Goal: Transaction & Acquisition: Purchase product/service

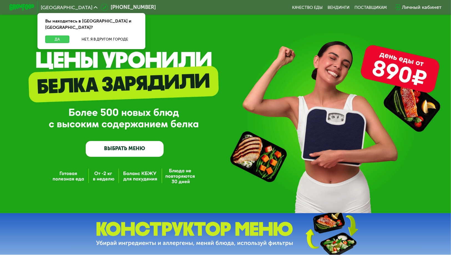
click at [60, 36] on button "Да" at bounding box center [57, 39] width 24 height 7
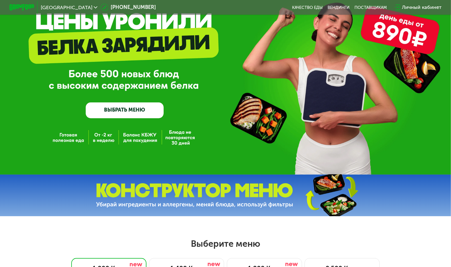
scroll to position [44, 0]
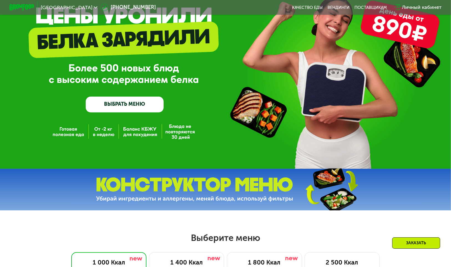
click at [141, 104] on link "ВЫБРАТЬ МЕНЮ" at bounding box center [125, 105] width 78 height 16
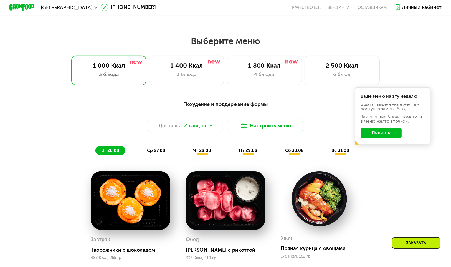
scroll to position [241, 0]
click at [240, 127] on button "Настроить меню" at bounding box center [265, 126] width 75 height 15
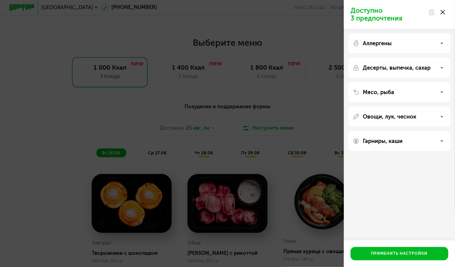
click at [313, 71] on div "Доступно 3 предпочтения Аллергены Десерты, выпечка, сахар Мясо, рыба Овощи, лук…" at bounding box center [227, 133] width 455 height 267
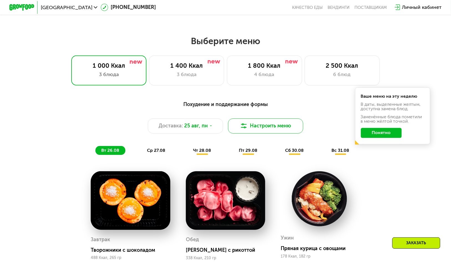
click at [271, 122] on button "Настроить меню" at bounding box center [265, 126] width 75 height 15
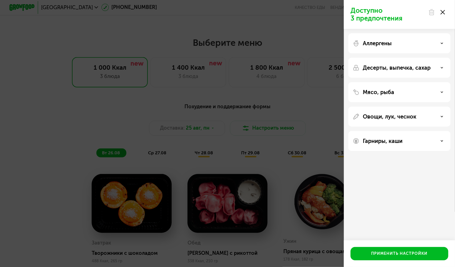
click at [272, 121] on div "Доступно 3 предпочтения Аллергены Десерты, выпечка, сахар Мясо, рыба Овощи, лук…" at bounding box center [227, 133] width 455 height 267
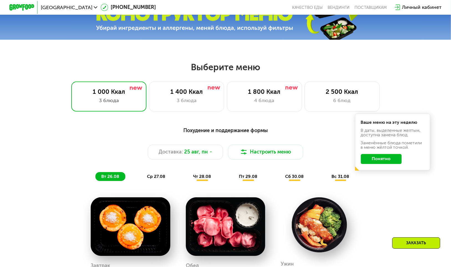
scroll to position [197, 0]
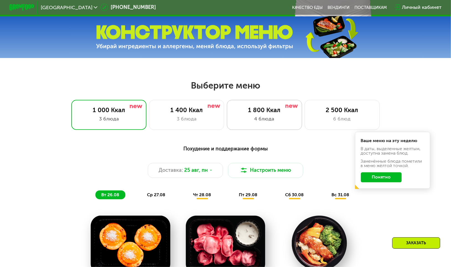
click at [282, 114] on div "1 800 Ккал" at bounding box center [264, 109] width 62 height 7
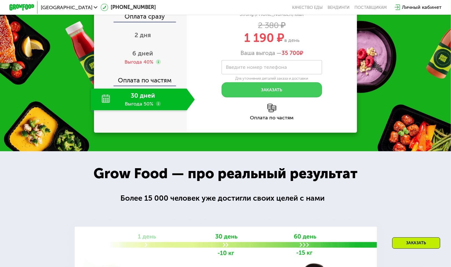
scroll to position [663, 0]
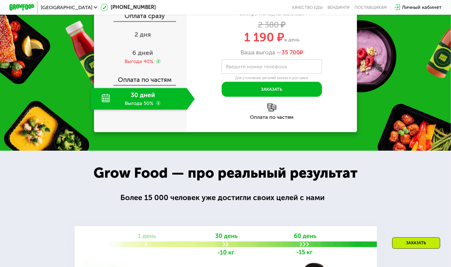
click at [156, 85] on div "Оплата по частям" at bounding box center [141, 78] width 92 height 14
click at [147, 65] on div "Выгода 40%" at bounding box center [139, 61] width 29 height 7
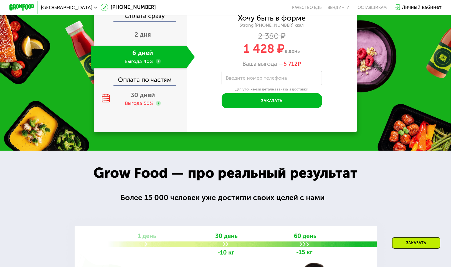
click at [139, 85] on div "Оплата по частям" at bounding box center [141, 78] width 92 height 14
click at [139, 99] on span "30 дней" at bounding box center [143, 94] width 24 height 7
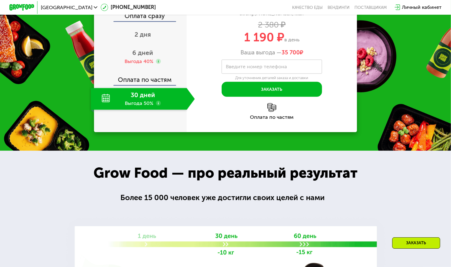
click at [140, 85] on div "Оплата по частям" at bounding box center [141, 78] width 92 height 14
click at [144, 65] on div "Выгода 40%" at bounding box center [139, 61] width 29 height 7
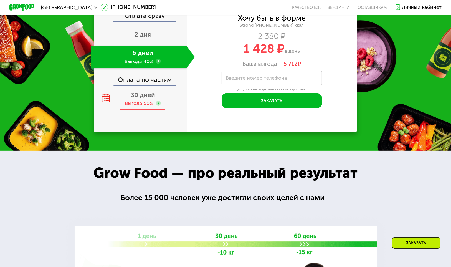
click at [142, 99] on span "30 дней" at bounding box center [143, 94] width 24 height 7
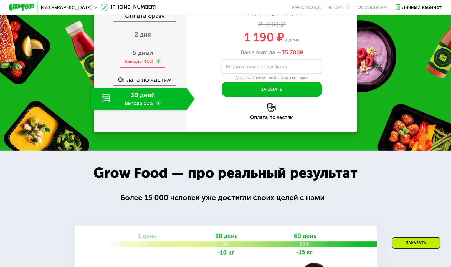
click at [155, 68] on div "6 дней Выгода 40%" at bounding box center [143, 57] width 104 height 22
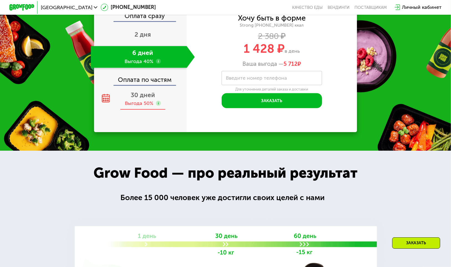
click at [146, 99] on span "30 дней" at bounding box center [143, 94] width 24 height 7
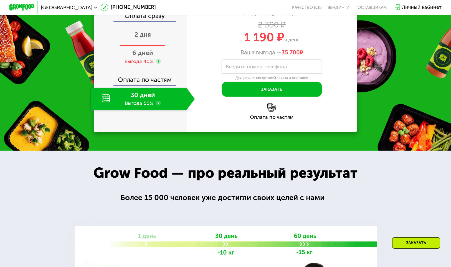
click at [147, 38] on span "2 дня" at bounding box center [143, 34] width 16 height 7
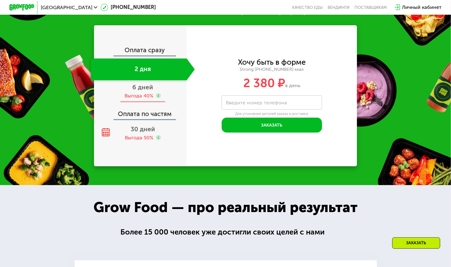
click at [145, 99] on div "Выгода 40%" at bounding box center [139, 95] width 29 height 7
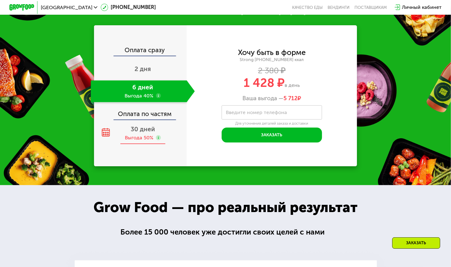
click at [142, 141] on div "Выгода 50%" at bounding box center [139, 137] width 29 height 7
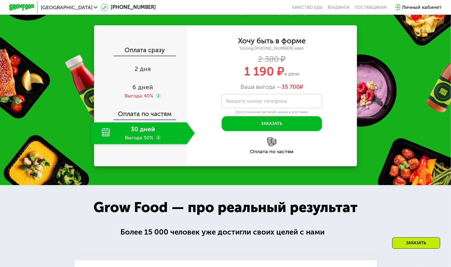
click at [272, 154] on div "Оплата по частям" at bounding box center [272, 151] width 170 height 5
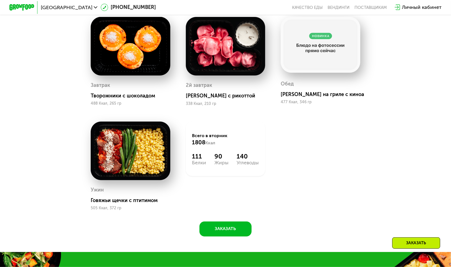
scroll to position [397, 0]
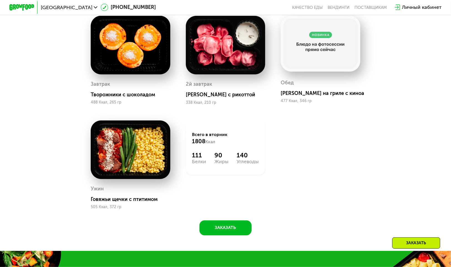
click at [0, 0] on div "Завтрак Творожники с шоколадом 488 Ккал, 265 гр 2й завтрак [PERSON_NAME] с рико…" at bounding box center [0, 0] width 0 height 0
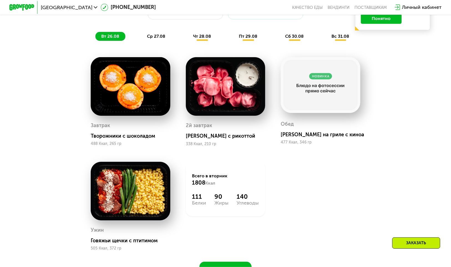
scroll to position [330, 0]
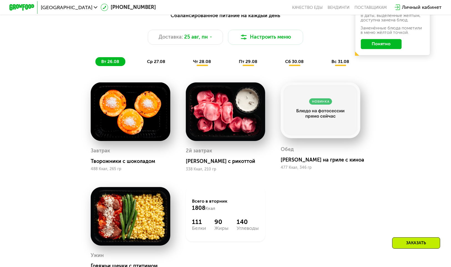
click at [0, 0] on div "Завтрак Творожники с шоколадом 488 Ккал, 265 гр 2й завтрак [PERSON_NAME] с рико…" at bounding box center [0, 0] width 0 height 0
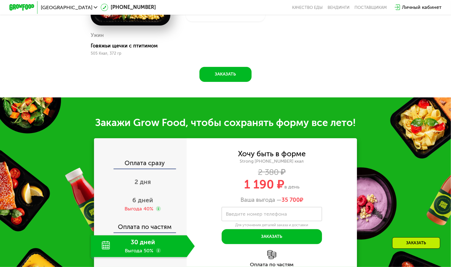
scroll to position [574, 0]
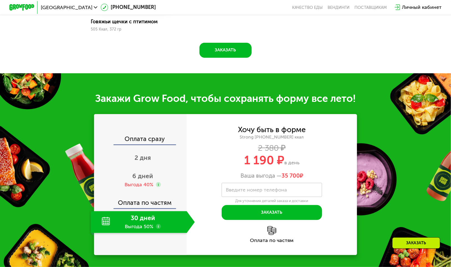
click at [0, 0] on div "Завтрак Творожники с шоколадом 488 Ккал, 265 гр 2й завтрак [PERSON_NAME] с рико…" at bounding box center [0, 0] width 0 height 0
click at [334, 87] on div "Закажи Grow Food, чтобы сохранять форму все лето! Оплата сразу 2 дня 6 дней Выг…" at bounding box center [225, 173] width 451 height 201
click at [311, 140] on div "Strong [PHONE_NUMBER] ккал" at bounding box center [272, 137] width 170 height 6
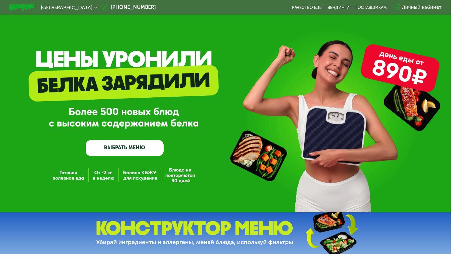
scroll to position [0, 0]
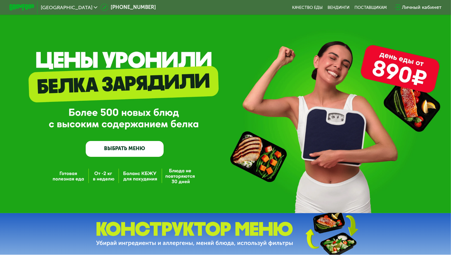
click at [142, 153] on link "ВЫБРАТЬ МЕНЮ" at bounding box center [125, 149] width 78 height 16
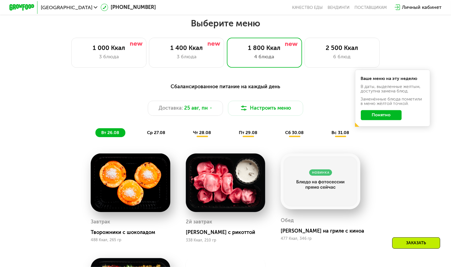
scroll to position [263, 0]
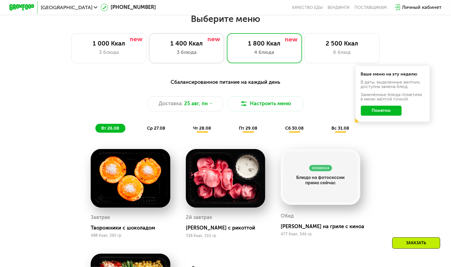
click at [202, 44] on div "1 400 Ккал" at bounding box center [187, 43] width 62 height 7
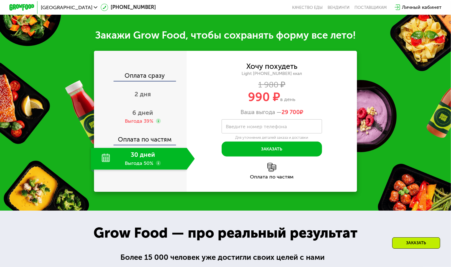
scroll to position [552, 0]
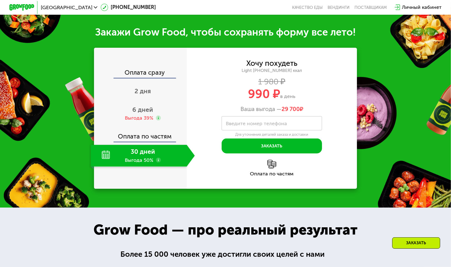
click at [136, 167] on div "30 дней Выгода 50%" at bounding box center [139, 156] width 96 height 22
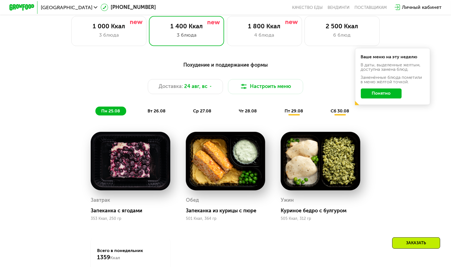
scroll to position [219, 0]
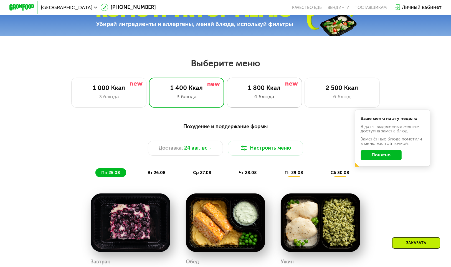
click at [249, 88] on div "1 800 Ккал" at bounding box center [264, 87] width 62 height 7
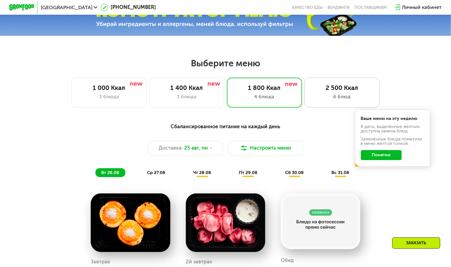
click at [331, 92] on div "2 500 Ккал" at bounding box center [342, 87] width 62 height 7
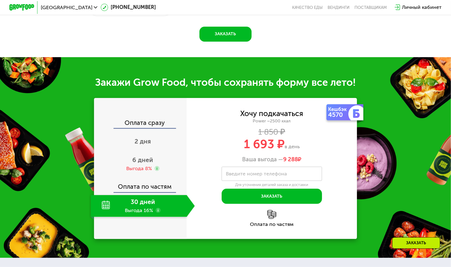
scroll to position [663, 0]
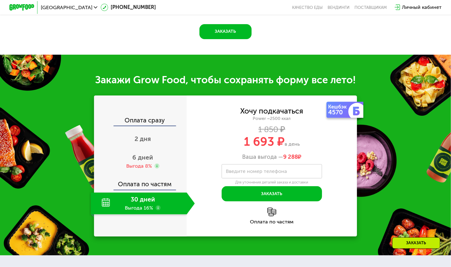
click at [152, 215] on div "30 дней Выгода 16%" at bounding box center [139, 204] width 96 height 22
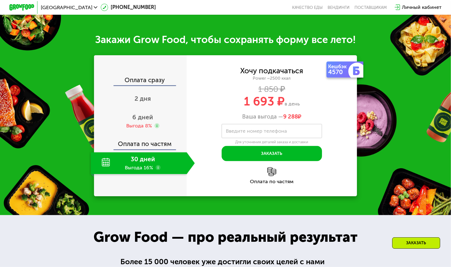
scroll to position [708, 0]
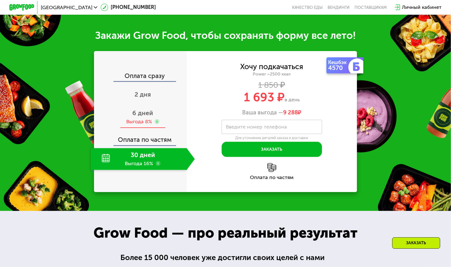
click at [149, 128] on div "6 дней Выгода 8%" at bounding box center [143, 117] width 104 height 22
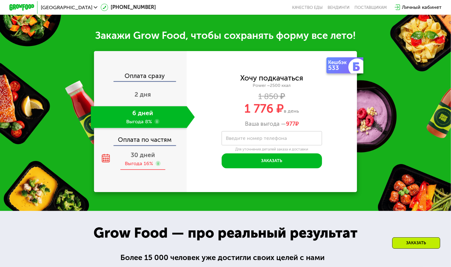
click at [142, 159] on span "30 дней" at bounding box center [143, 154] width 24 height 7
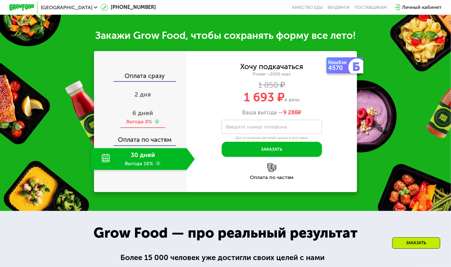
click at [140, 125] on div "Выгода 8%" at bounding box center [139, 121] width 26 height 7
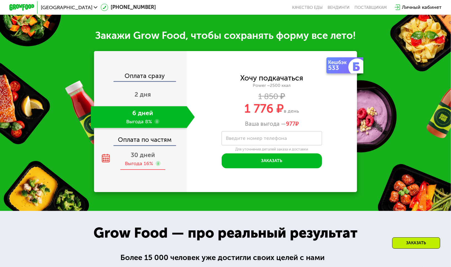
click at [146, 167] on div "Выгода 16%" at bounding box center [139, 163] width 28 height 7
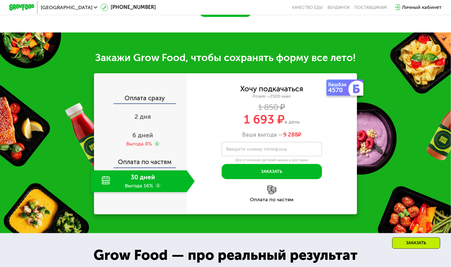
scroll to position [663, 0]
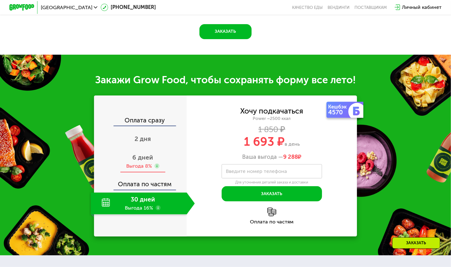
click at [134, 161] on span "6 дней" at bounding box center [142, 157] width 21 height 7
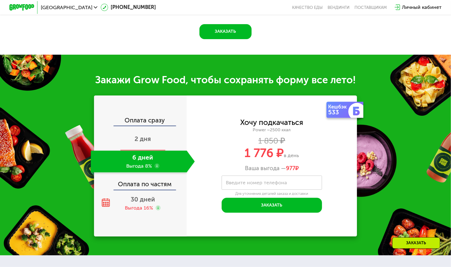
click at [146, 140] on div "2 дня" at bounding box center [143, 140] width 104 height 22
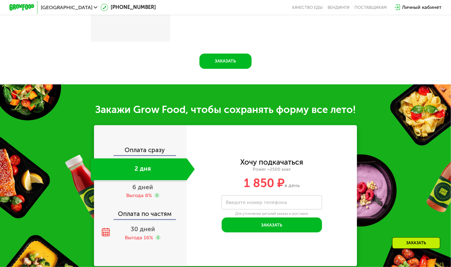
scroll to position [686, 0]
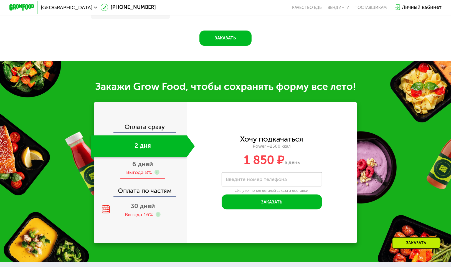
click at [155, 179] on div "6 дней Выгода 8%" at bounding box center [143, 168] width 104 height 22
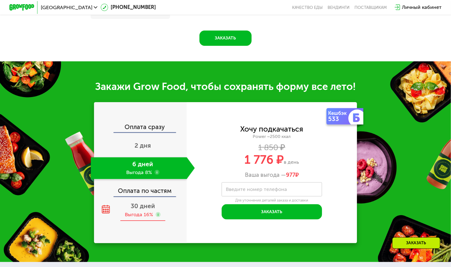
click at [155, 209] on div "30 дней Выгода 16%" at bounding box center [143, 210] width 104 height 22
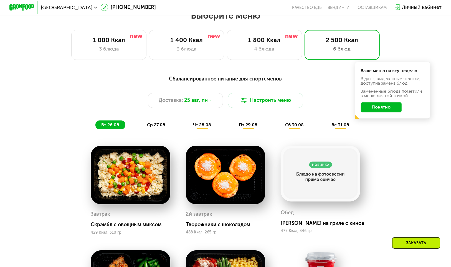
scroll to position [263, 0]
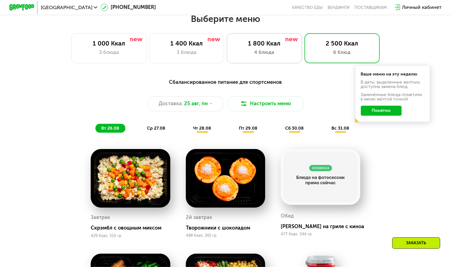
click at [273, 53] on div "4 блюда" at bounding box center [264, 52] width 62 height 7
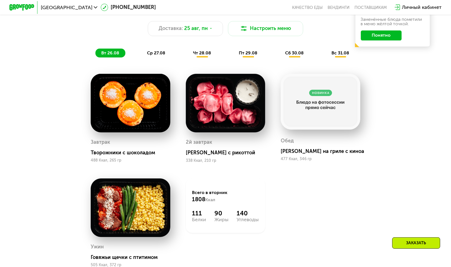
scroll to position [330, 0]
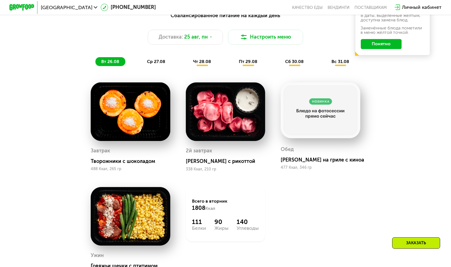
click at [148, 62] on span "ср 27.08" at bounding box center [156, 61] width 18 height 5
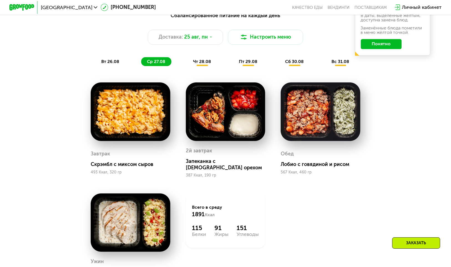
click at [195, 63] on span "чт 28.08" at bounding box center [202, 61] width 18 height 5
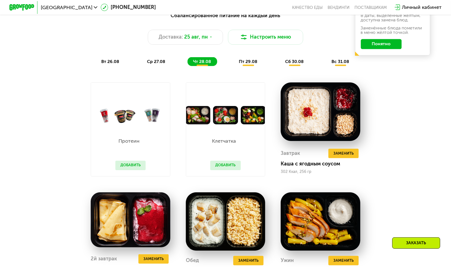
click at [280, 62] on div "пт 29.08" at bounding box center [295, 61] width 31 height 9
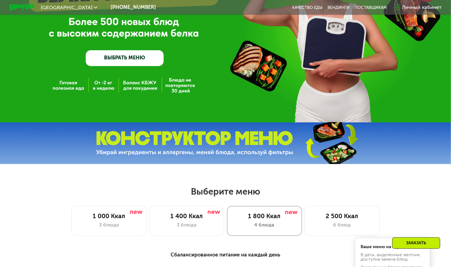
scroll to position [64, 0]
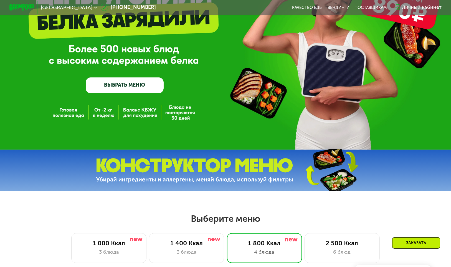
click at [205, 176] on img at bounding box center [194, 170] width 197 height 25
click at [316, 174] on img at bounding box center [331, 170] width 82 height 44
click at [324, 173] on img at bounding box center [331, 170] width 82 height 44
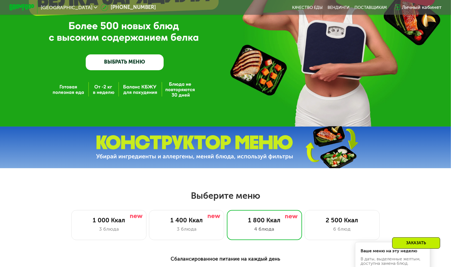
scroll to position [86, 0]
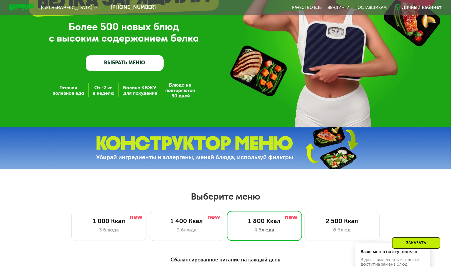
click at [135, 65] on link "ВЫБРАТЬ МЕНЮ" at bounding box center [125, 63] width 78 height 16
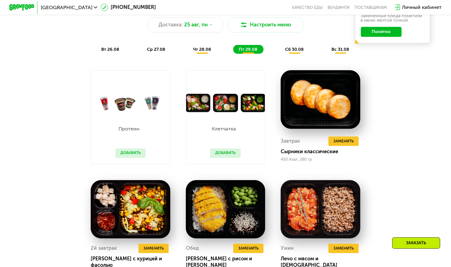
scroll to position [330, 0]
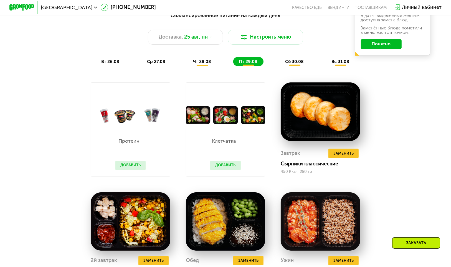
click at [290, 62] on span "сб 30.08" at bounding box center [294, 61] width 19 height 5
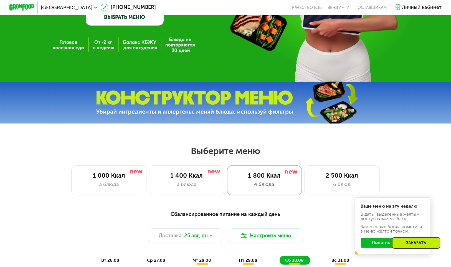
scroll to position [130, 0]
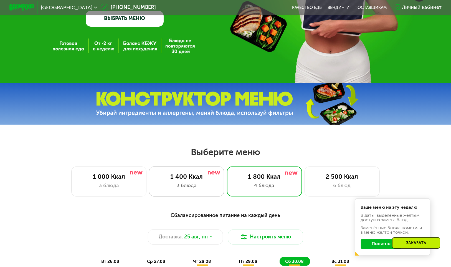
click at [203, 179] on div "1 400 Ккал" at bounding box center [187, 176] width 62 height 7
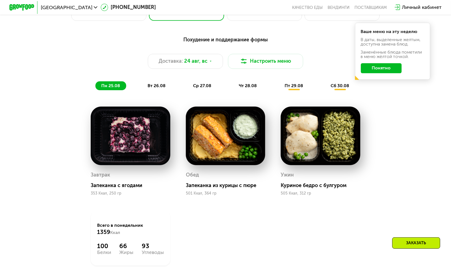
scroll to position [308, 0]
